Goal: Transaction & Acquisition: Purchase product/service

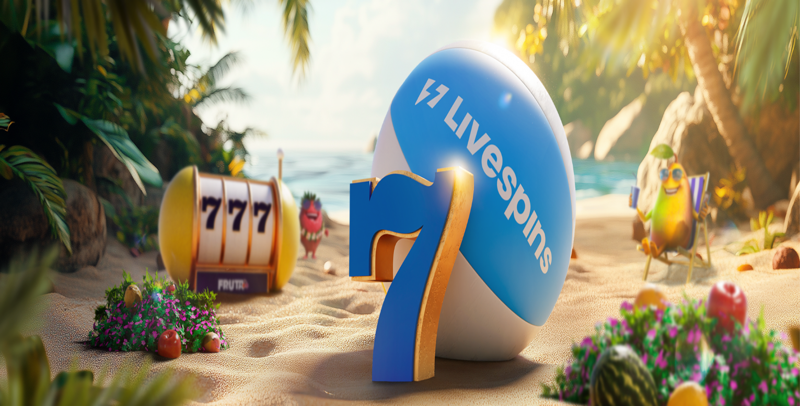
click at [70, 43] on button "Kirjaudu" at bounding box center [72, 37] width 34 height 11
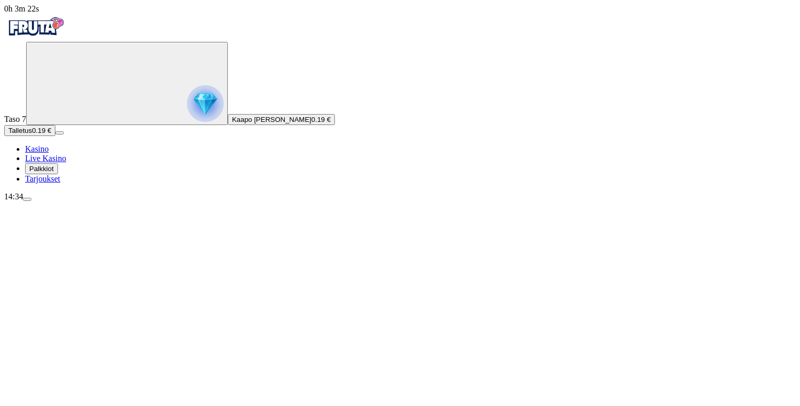
click at [32, 134] on span "Talletus" at bounding box center [20, 131] width 24 height 8
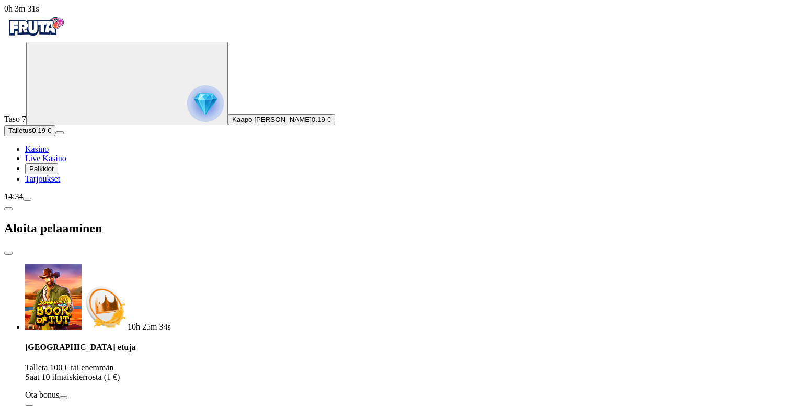
drag, startPoint x: 175, startPoint y: 247, endPoint x: 108, endPoint y: 245, distance: 66.9
drag, startPoint x: 155, startPoint y: 245, endPoint x: 160, endPoint y: 248, distance: 6.5
type input "**"
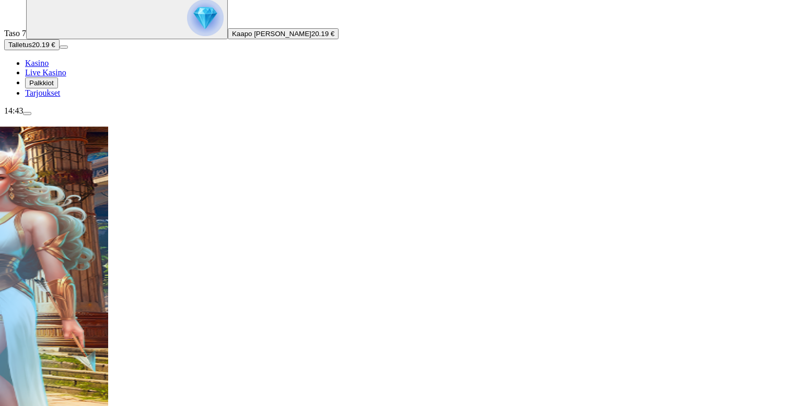
scroll to position [105, 0]
